Goal: Find contact information: Find contact information

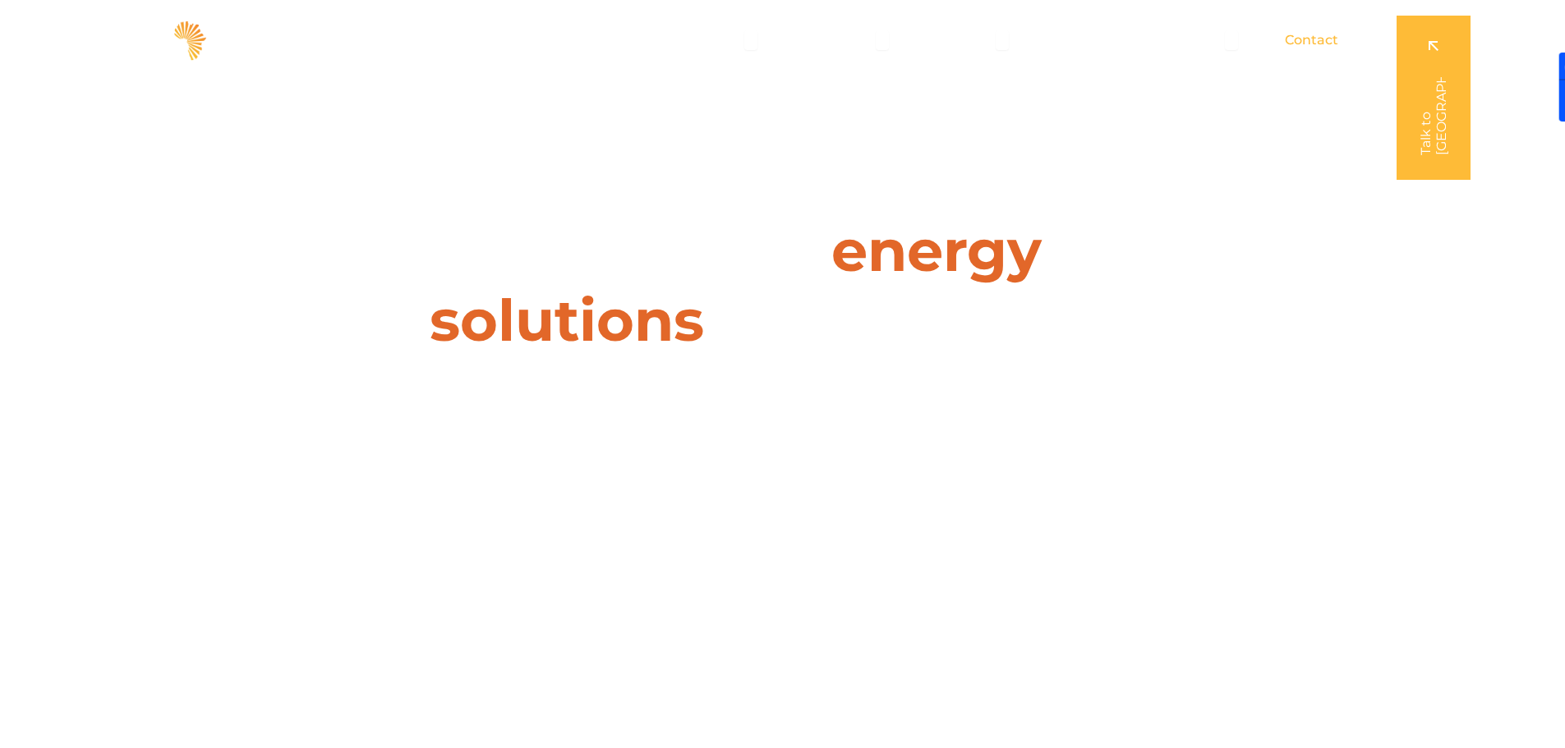
click at [1325, 39] on span "Contact" at bounding box center [1310, 40] width 53 height 20
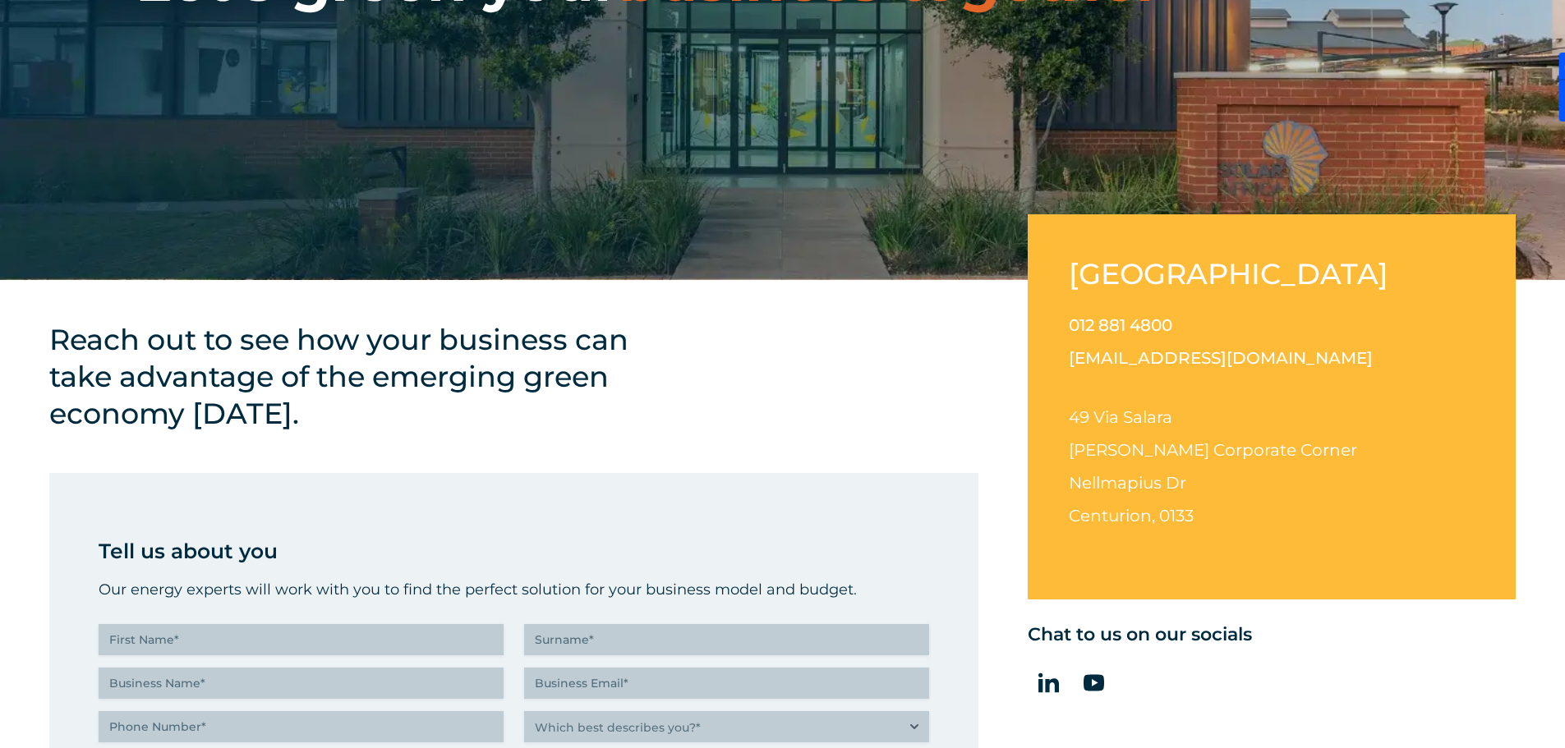
scroll to position [329, 0]
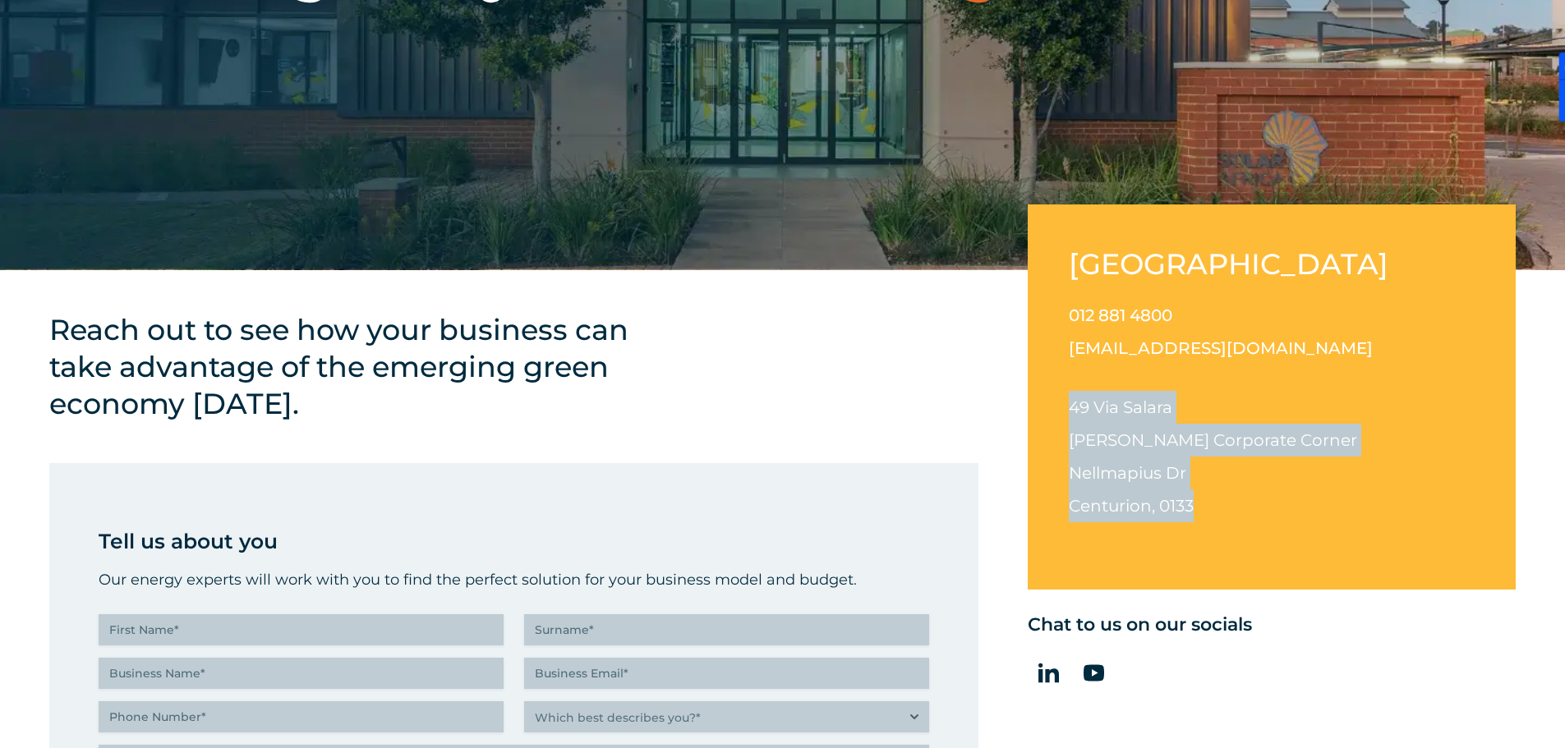
drag, startPoint x: 1201, startPoint y: 509, endPoint x: 1064, endPoint y: 400, distance: 175.3
click at [1064, 400] on div "South Africa 012 881 4800 info@solarafrica.com 49 Via Salara Irene Corporate Co…" at bounding box center [1271, 396] width 488 height 385
copy p "49 Via Salara Irene Corporate Corner Nellmapius Dr Centurion, 0133"
